Goal: Book appointment/travel/reservation

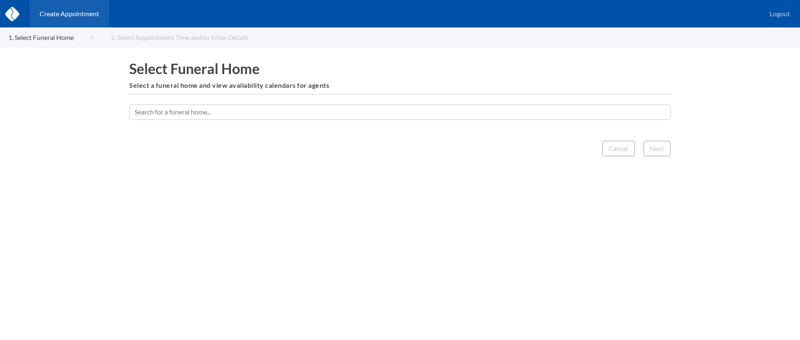
click at [384, 109] on input "text" at bounding box center [400, 112] width 542 height 15
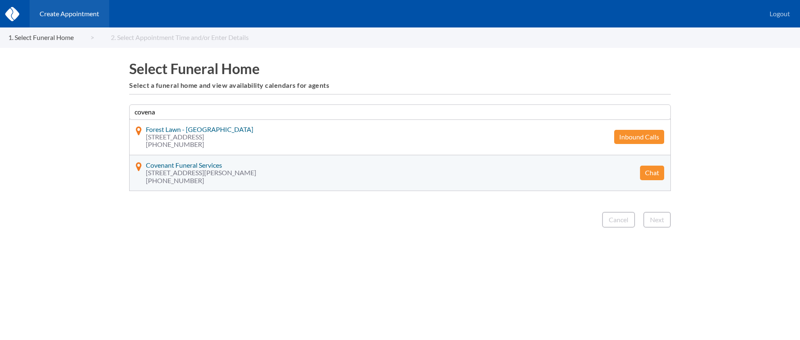
type input "covena"
click at [647, 172] on button "Chat" at bounding box center [652, 173] width 24 height 14
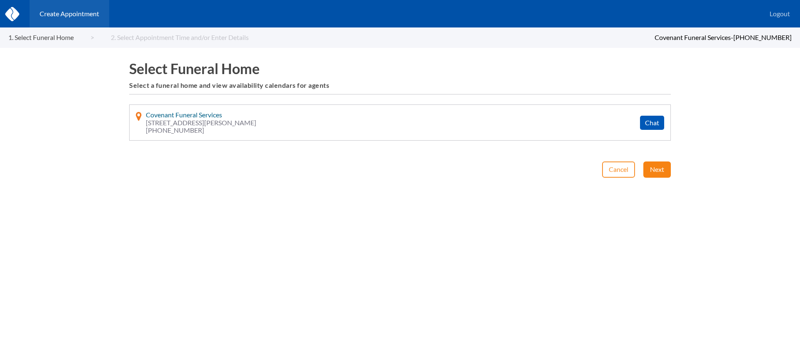
click at [660, 165] on button "Next" at bounding box center [656, 170] width 27 height 16
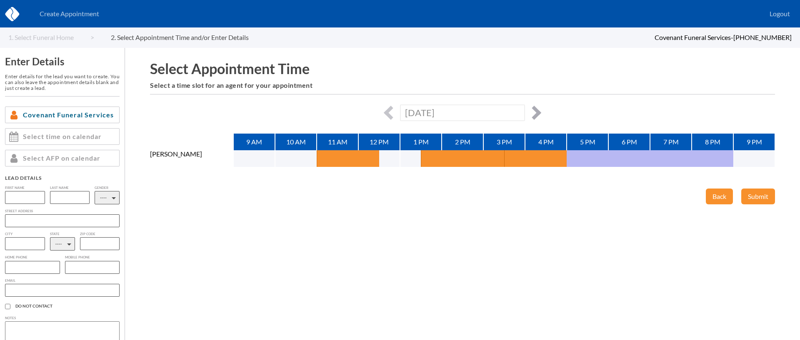
click at [539, 113] on button "button" at bounding box center [534, 113] width 14 height 14
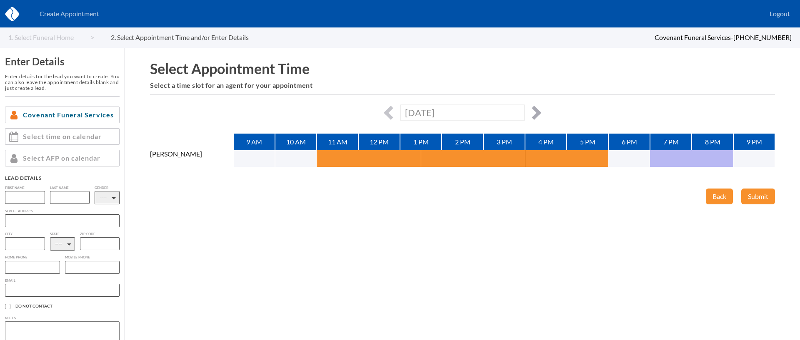
click at [538, 110] on button "button" at bounding box center [534, 113] width 14 height 14
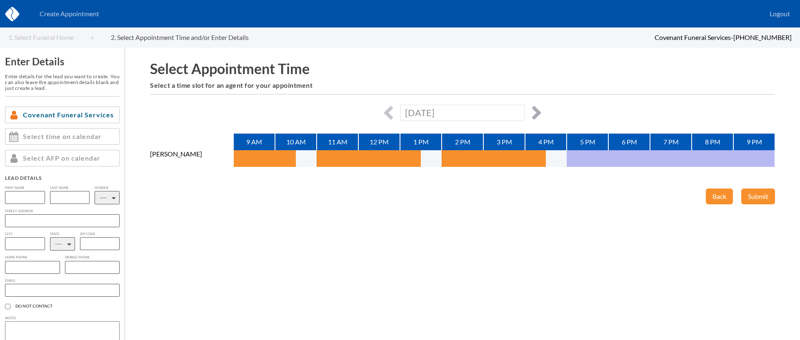
click at [539, 115] on button "button" at bounding box center [534, 113] width 14 height 14
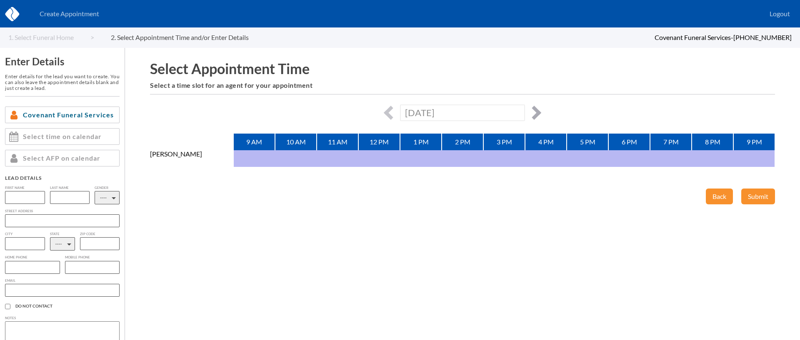
click at [539, 115] on button "button" at bounding box center [534, 113] width 14 height 14
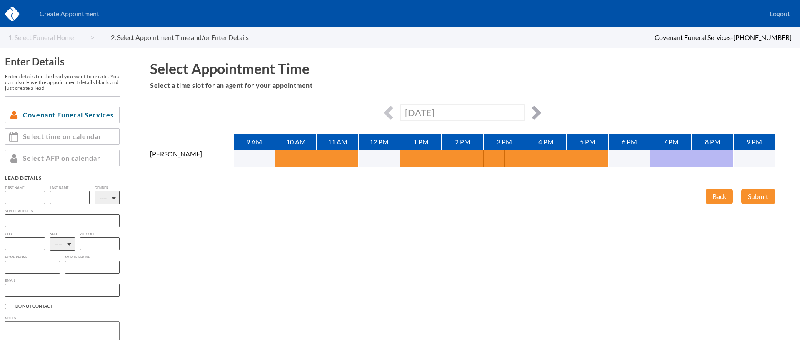
click at [539, 115] on button "button" at bounding box center [534, 113] width 14 height 14
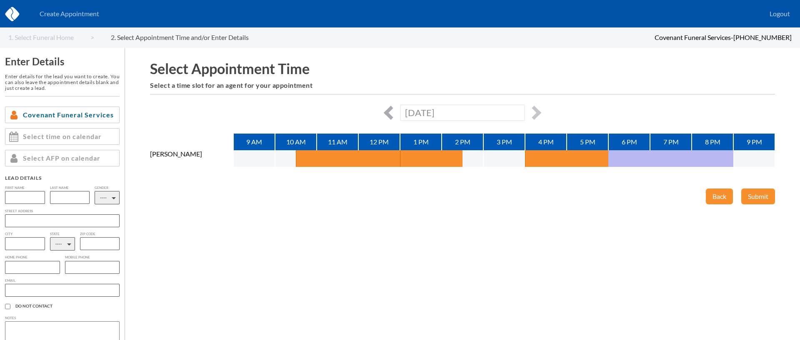
click at [394, 111] on button "button" at bounding box center [391, 113] width 14 height 14
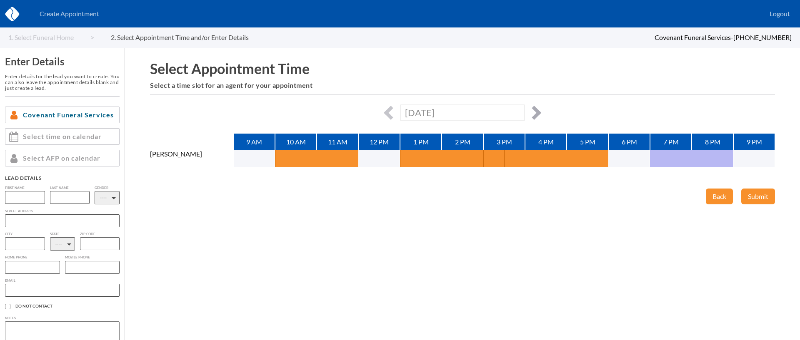
click at [532, 112] on button "button" at bounding box center [534, 113] width 14 height 14
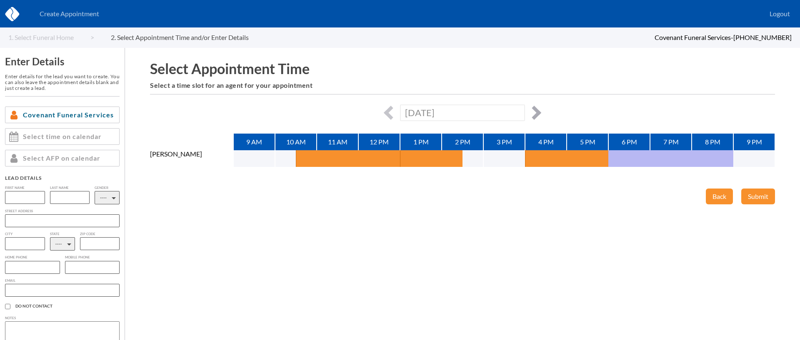
click at [532, 112] on button "button" at bounding box center [534, 113] width 14 height 14
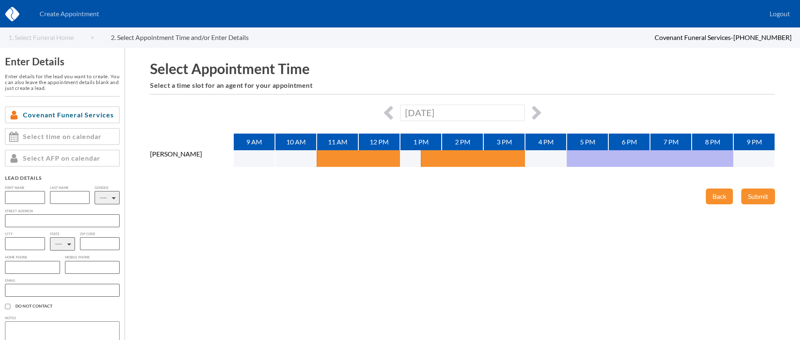
click at [541, 110] on div "[DATE]" at bounding box center [462, 113] width 625 height 16
click at [536, 109] on button "button" at bounding box center [534, 113] width 14 height 14
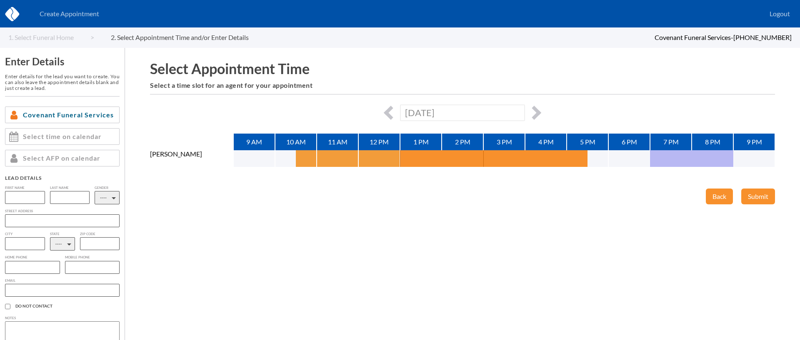
click at [310, 158] on button "button" at bounding box center [306, 158] width 21 height 17
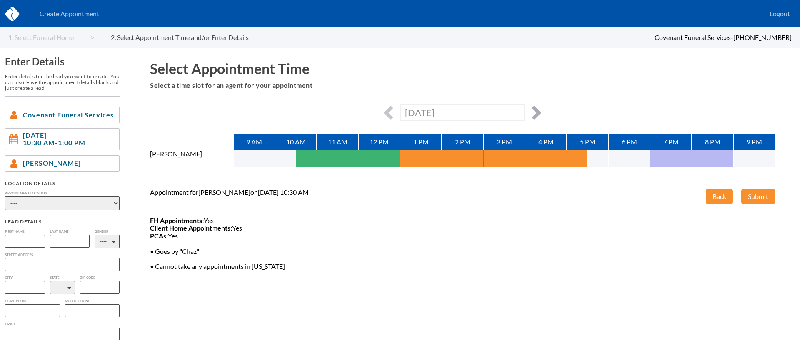
click at [530, 110] on button "button" at bounding box center [534, 113] width 14 height 14
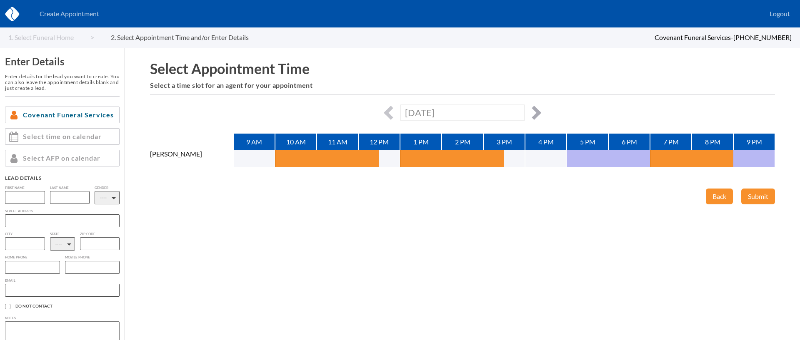
click at [534, 112] on button "button" at bounding box center [534, 113] width 14 height 14
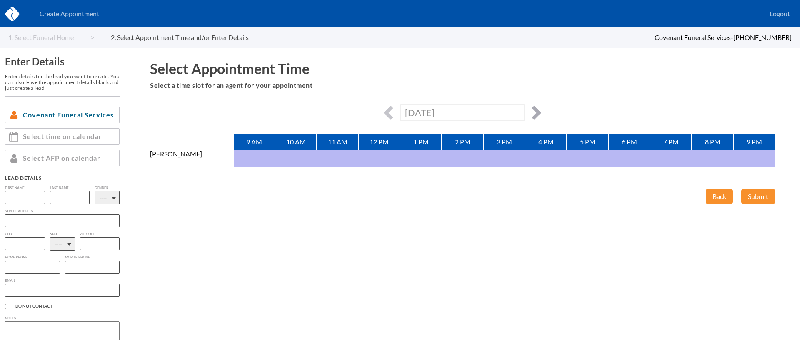
click at [534, 112] on button "button" at bounding box center [534, 113] width 14 height 14
type input "[DATE]"
